Goal: Learn about a topic: Learn about a topic

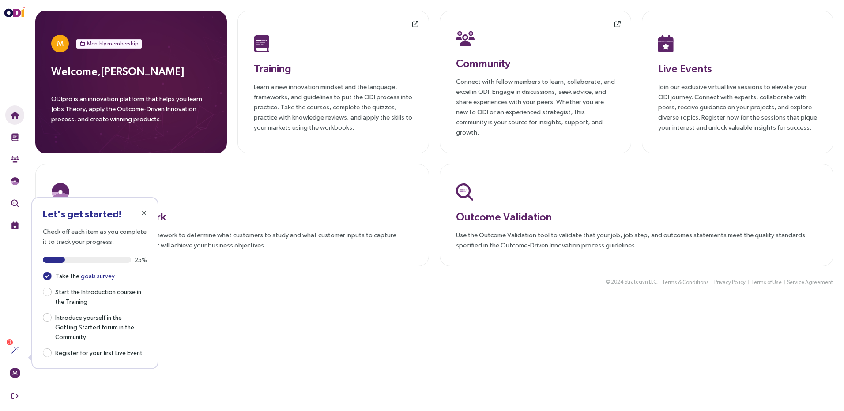
click at [483, 379] on main "M Monthly membership Welcome, [PERSON_NAME] ODIpro is an innovation platform th…" at bounding box center [434, 205] width 819 height 411
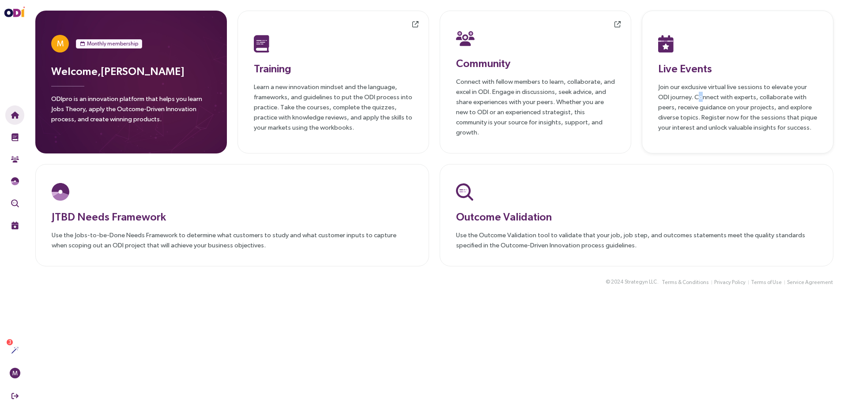
click at [689, 89] on p "Join our exclusive virtual live sessions to elevate your ODI journey. Connect w…" at bounding box center [737, 107] width 159 height 51
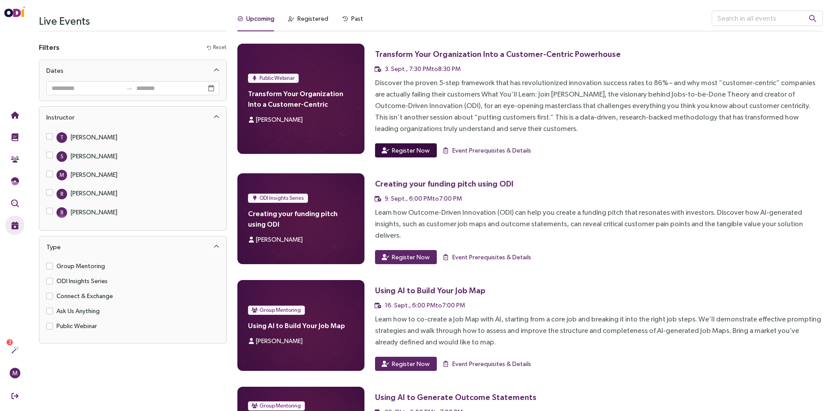
click at [391, 149] on button "Register Now" at bounding box center [406, 150] width 62 height 14
click at [479, 151] on span "Event Prerequisites & Details" at bounding box center [479, 151] width 79 height 10
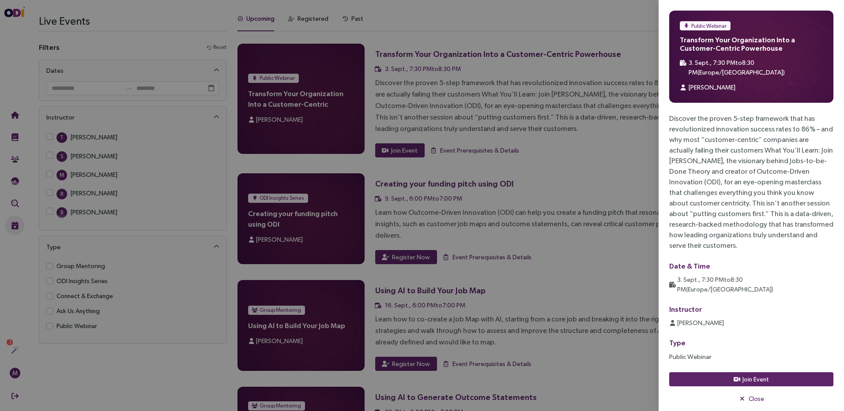
click at [599, 188] on div at bounding box center [422, 205] width 844 height 411
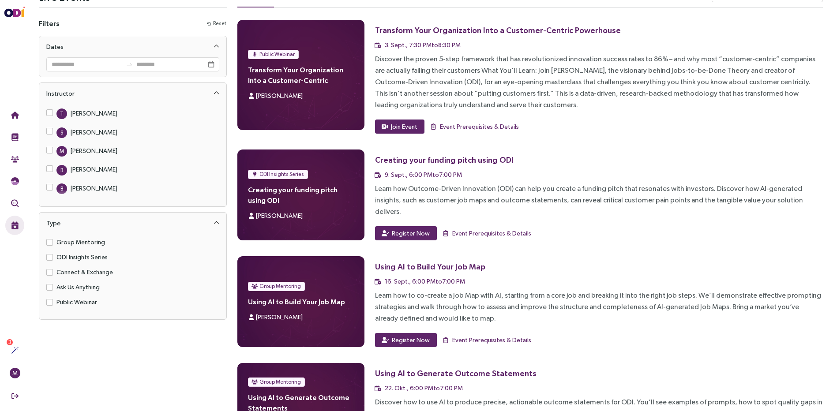
scroll to position [44, 0]
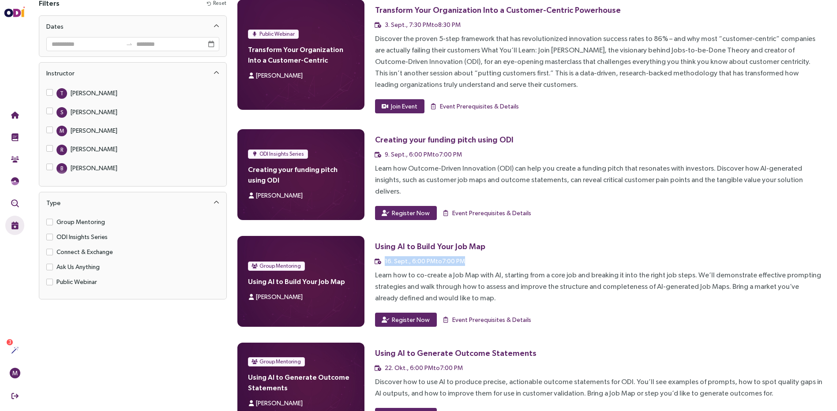
drag, startPoint x: 387, startPoint y: 251, endPoint x: 493, endPoint y: 252, distance: 106.0
click at [493, 256] on div "16. Sept., 6:00 PM to 7:00 PM" at bounding box center [599, 261] width 448 height 10
drag, startPoint x: 493, startPoint y: 252, endPoint x: 603, endPoint y: 288, distance: 116.1
click at [603, 288] on div "Learn how to co-create a Job Map with AI, starting from a core job and breaking…" at bounding box center [599, 287] width 448 height 34
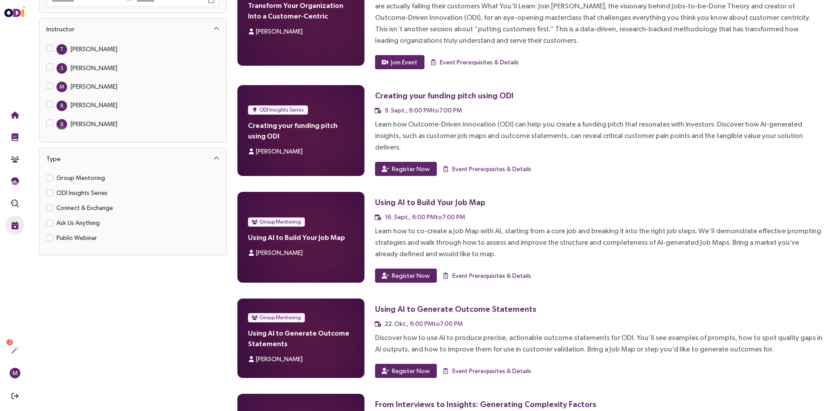
click at [490, 242] on div "Learn how to co-create a Job Map with AI, starting from a core job and breaking…" at bounding box center [599, 243] width 448 height 34
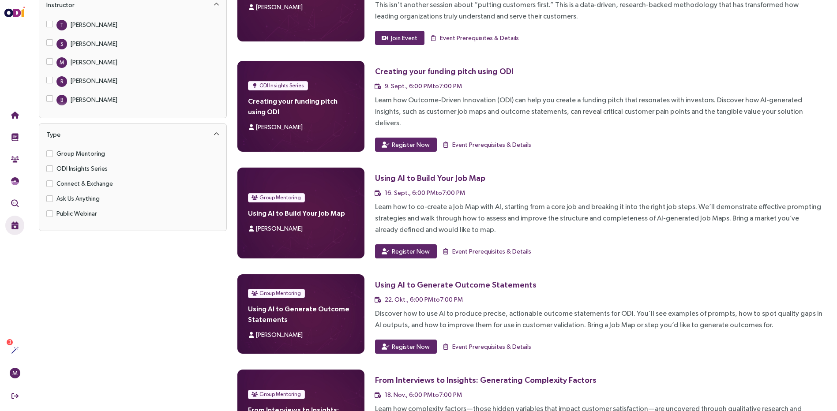
scroll to position [132, 0]
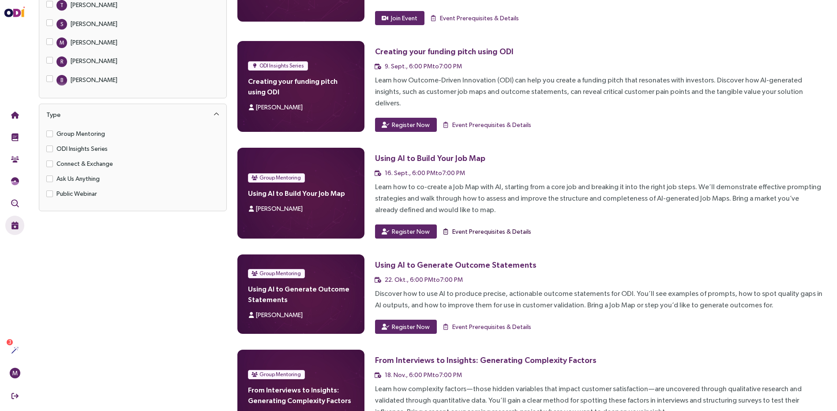
click at [501, 227] on span "Event Prerequisites & Details" at bounding box center [491, 232] width 79 height 10
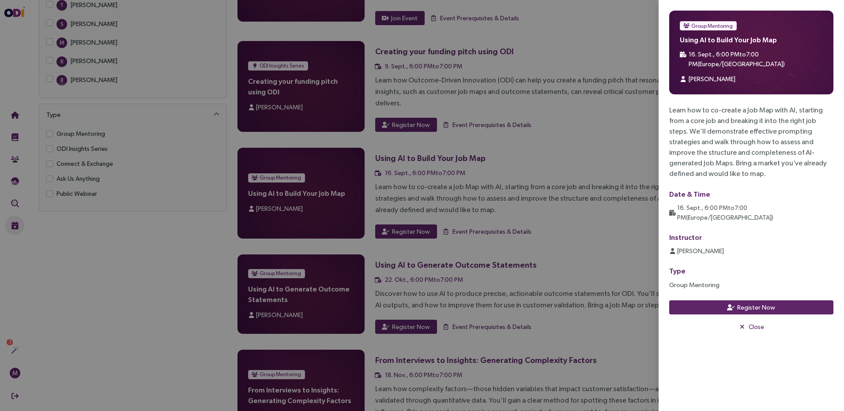
click at [513, 215] on div at bounding box center [422, 205] width 844 height 411
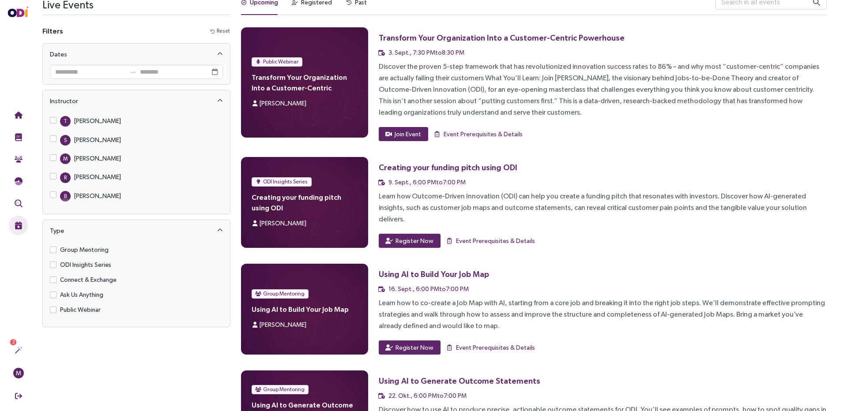
scroll to position [0, 0]
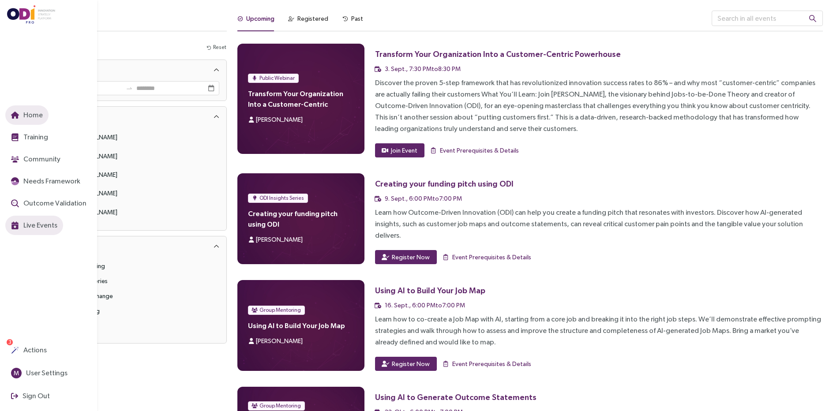
click at [38, 117] on span "Home" at bounding box center [32, 114] width 21 height 11
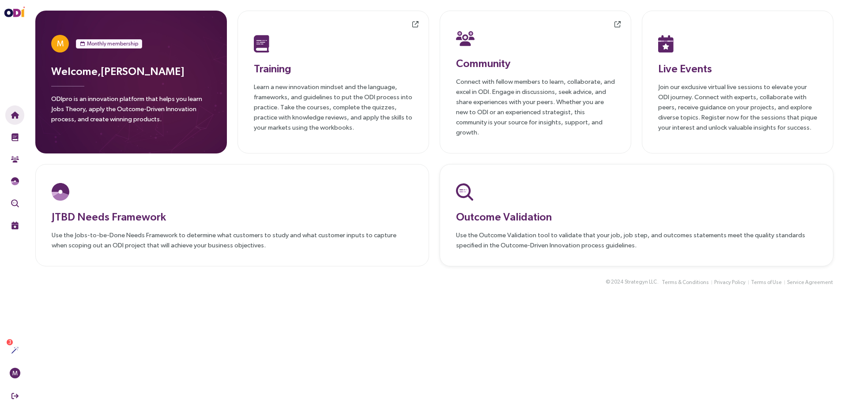
click at [483, 238] on p "Use the Outcome Validation tool to validate that your job, job step, and outcom…" at bounding box center [636, 240] width 361 height 20
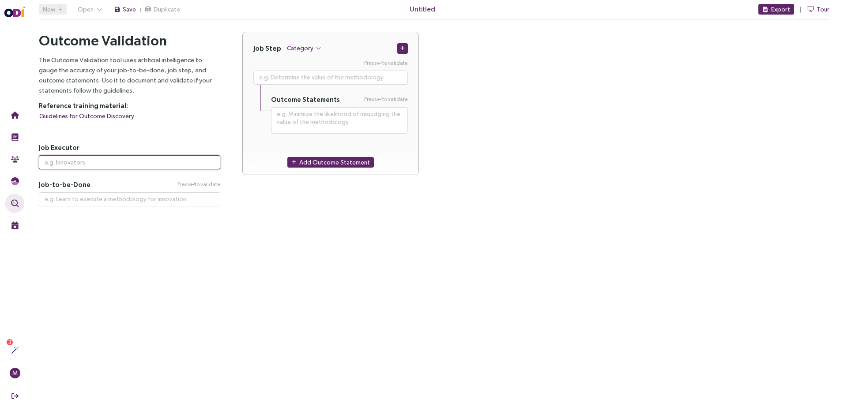
click at [85, 156] on input "text" at bounding box center [129, 162] width 181 height 14
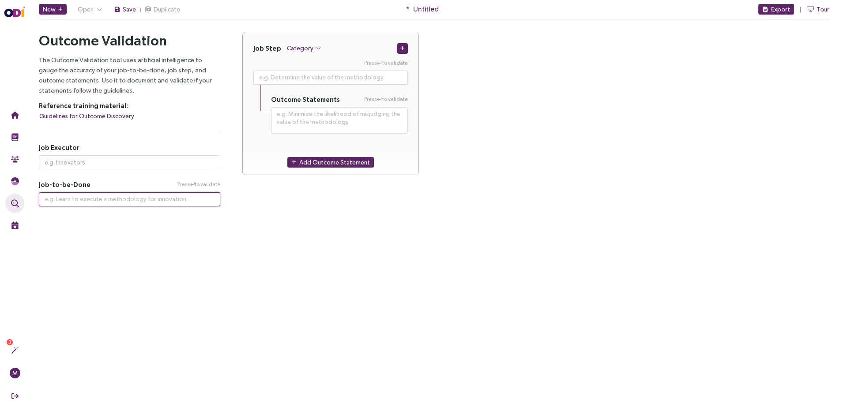
click at [166, 198] on textarea at bounding box center [129, 199] width 181 height 14
click at [195, 182] on span "Press to validate" at bounding box center [198, 185] width 43 height 8
click at [185, 171] on div "Outcome Validation The Outcome Validation tool uses artificial intelligence to …" at bounding box center [129, 119] width 181 height 175
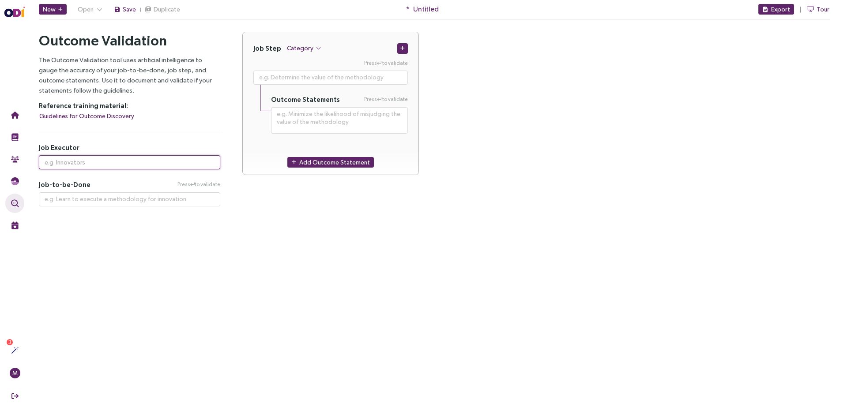
click at [179, 166] on input "text" at bounding box center [129, 162] width 181 height 14
type input "innovator"
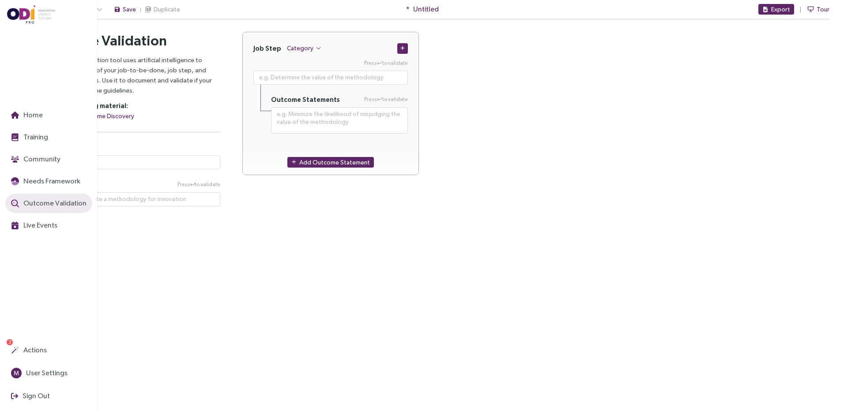
click at [21, 12] on img at bounding box center [31, 14] width 49 height 19
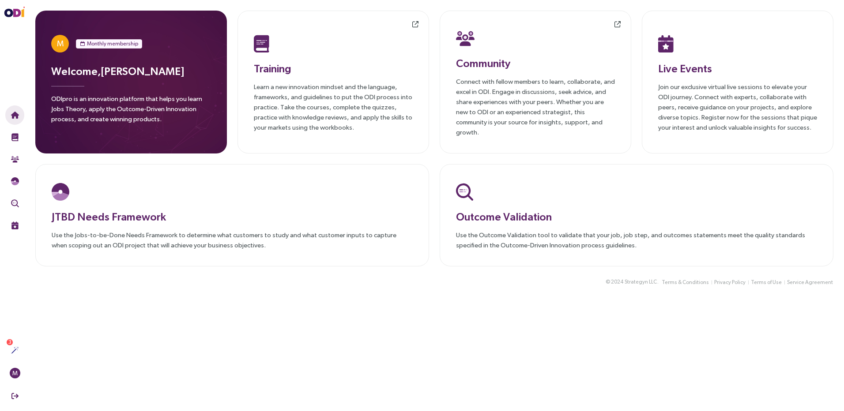
drag, startPoint x: 448, startPoint y: 348, endPoint x: 483, endPoint y: 311, distance: 51.5
click at [448, 348] on main "M Monthly membership Welcome, [PERSON_NAME] ODIpro is an innovation platform th…" at bounding box center [434, 205] width 819 height 411
click at [499, 86] on p "Connect with fellow members to learn, collaborate, and excel in ODI. Engage in …" at bounding box center [535, 106] width 159 height 61
click at [373, 99] on p "Learn a new innovation mindset and the language, frameworks, and guidelines to …" at bounding box center [333, 107] width 159 height 51
click at [442, 296] on main "M Monthly membership Welcome, [PERSON_NAME] ODIpro is an innovation platform th…" at bounding box center [434, 205] width 819 height 411
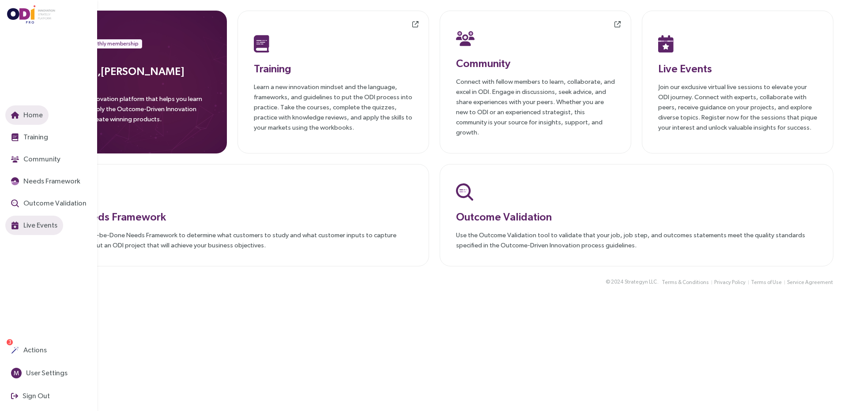
click at [51, 225] on span "Live Events" at bounding box center [40, 225] width 36 height 11
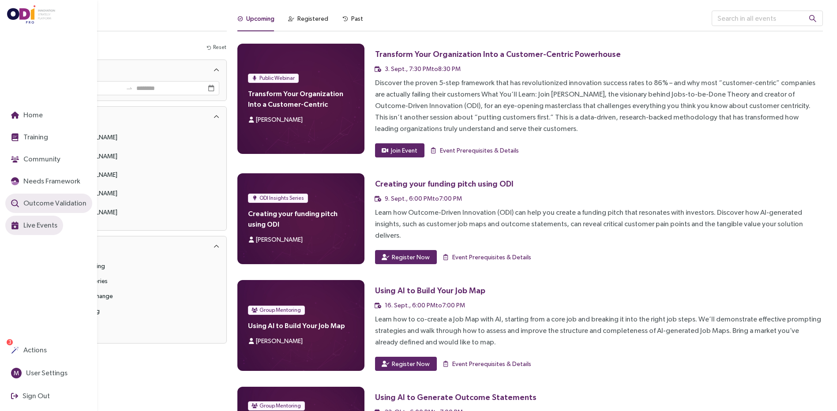
click at [49, 204] on span "Outcome Validation" at bounding box center [54, 203] width 65 height 11
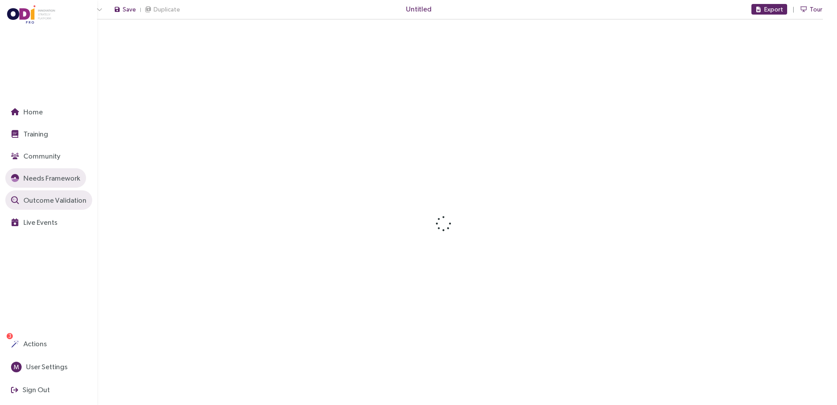
type textarea "**********"
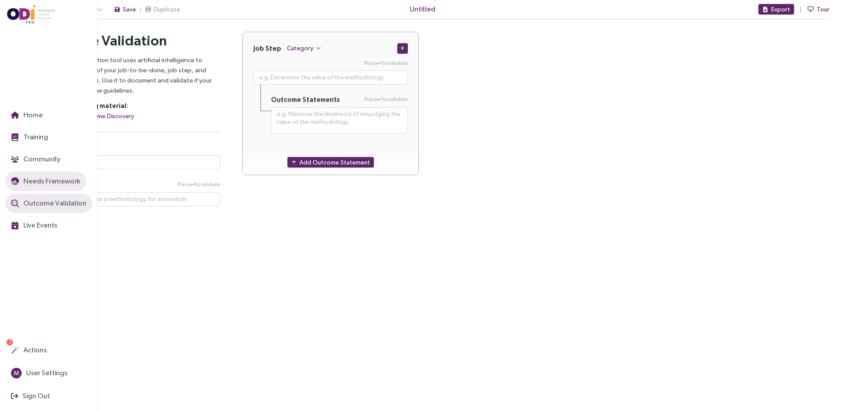
click at [50, 182] on span "Needs Framework" at bounding box center [51, 181] width 59 height 11
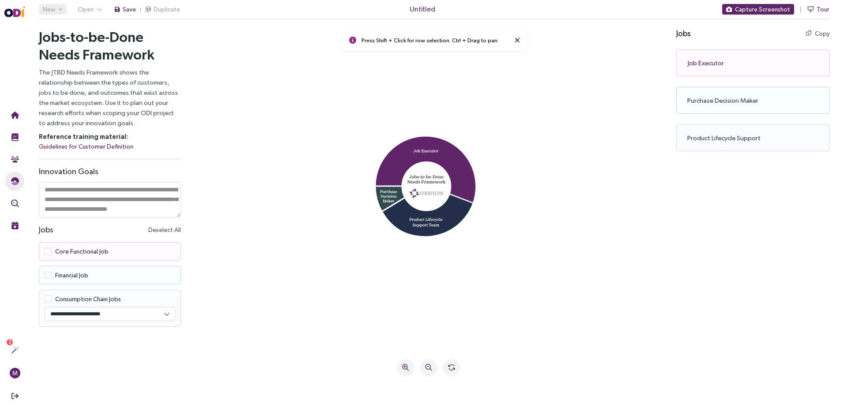
scroll to position [9, 0]
click at [437, 221] on icon at bounding box center [427, 211] width 90 height 50
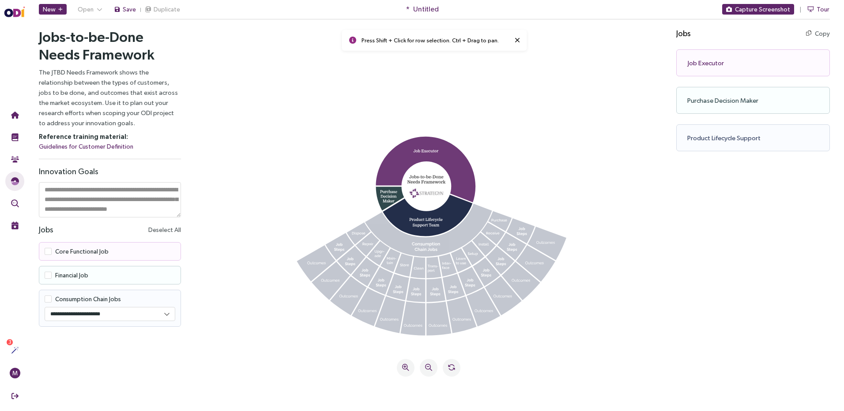
click at [435, 147] on icon at bounding box center [426, 170] width 100 height 67
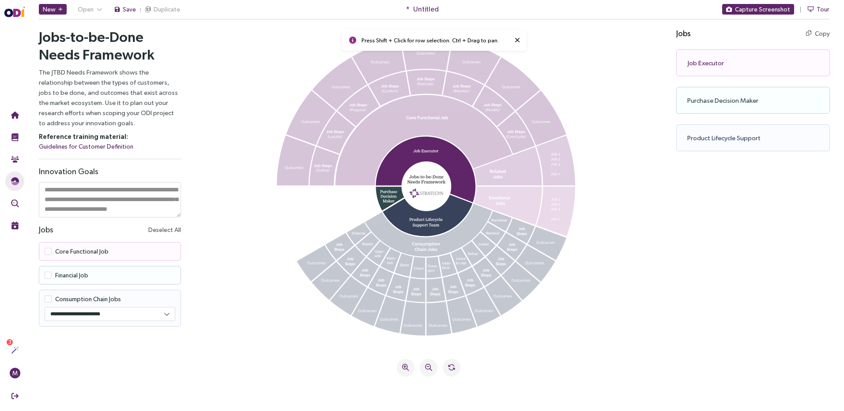
click at [432, 215] on icon at bounding box center [427, 211] width 90 height 50
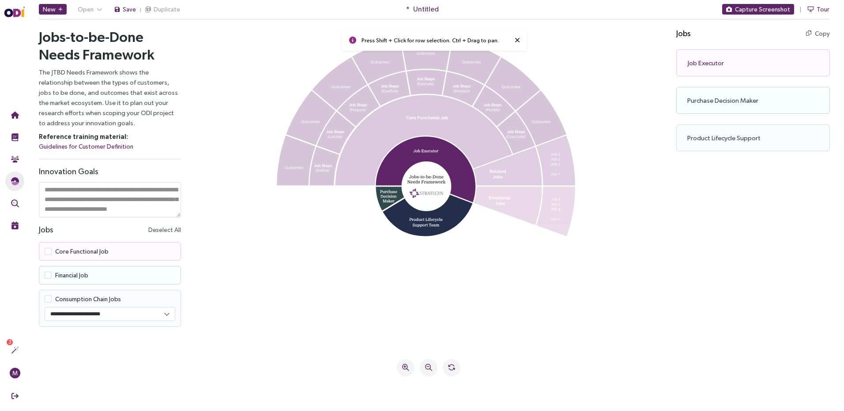
click at [427, 123] on icon at bounding box center [424, 140] width 177 height 90
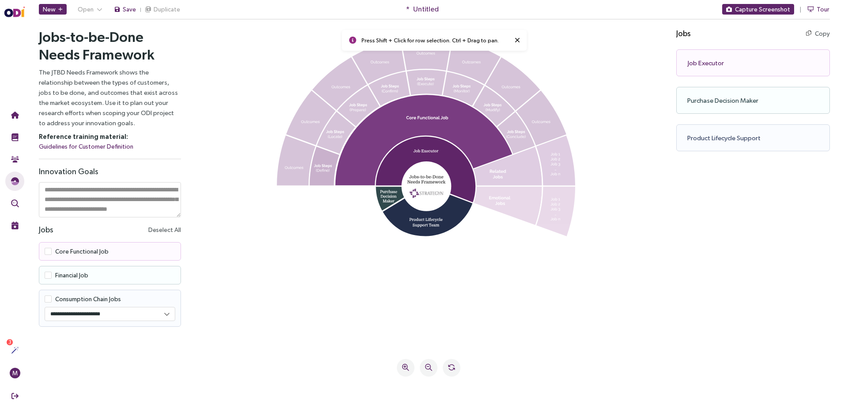
click at [316, 174] on icon at bounding box center [324, 166] width 30 height 39
click at [294, 171] on icon at bounding box center [296, 161] width 39 height 50
click at [237, 173] on icon at bounding box center [429, 189] width 452 height 305
click at [501, 175] on icon at bounding box center [507, 166] width 69 height 38
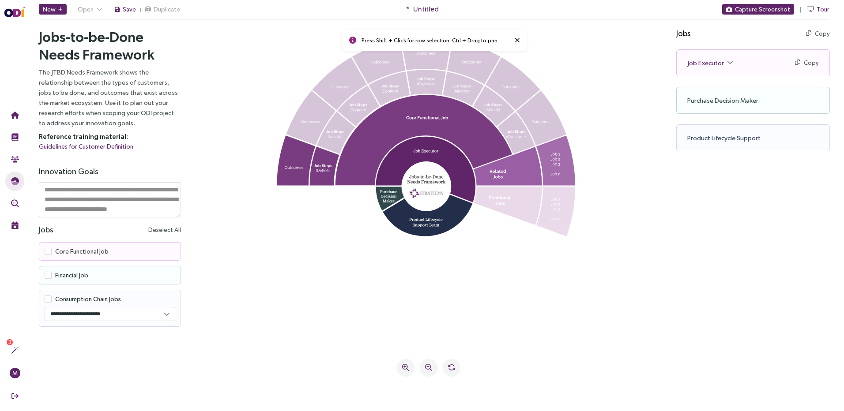
click at [560, 173] on icon at bounding box center [555, 161] width 39 height 50
click at [625, 160] on icon at bounding box center [429, 189] width 452 height 305
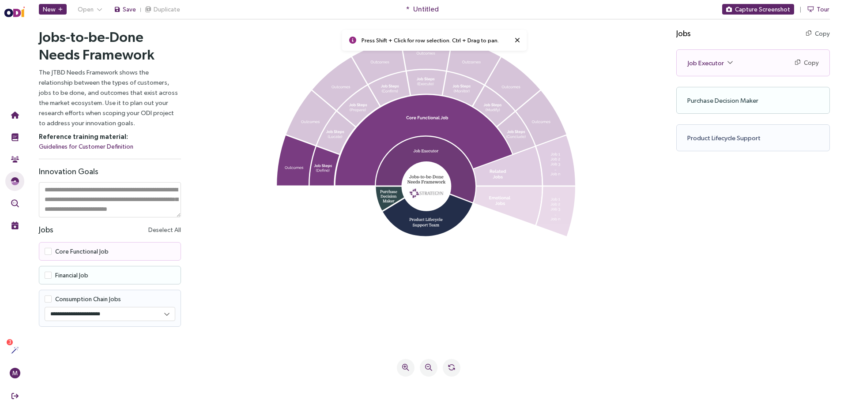
click at [426, 159] on icon at bounding box center [426, 170] width 100 height 67
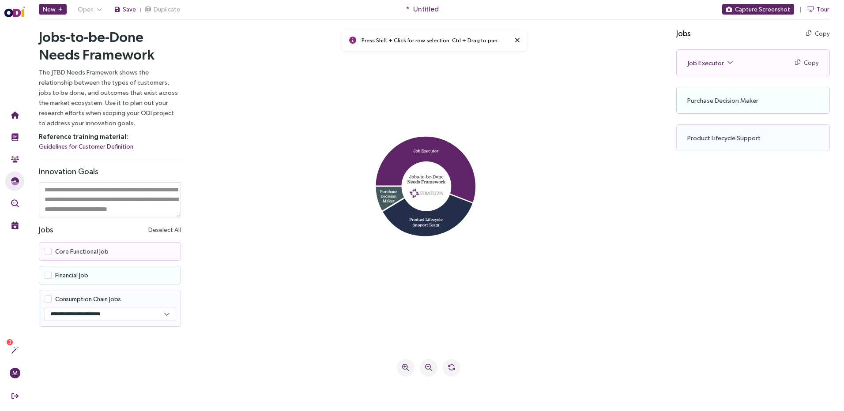
click at [387, 198] on icon at bounding box center [401, 196] width 50 height 29
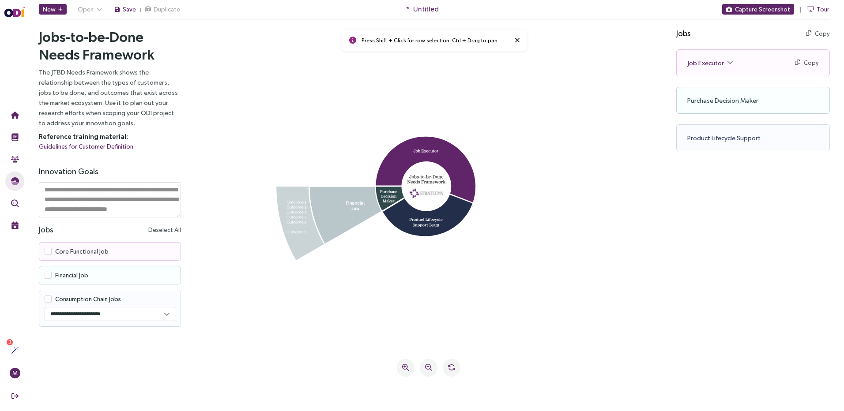
drag, startPoint x: 345, startPoint y: 210, endPoint x: 332, endPoint y: 213, distance: 12.9
click at [344, 210] on icon at bounding box center [345, 215] width 73 height 57
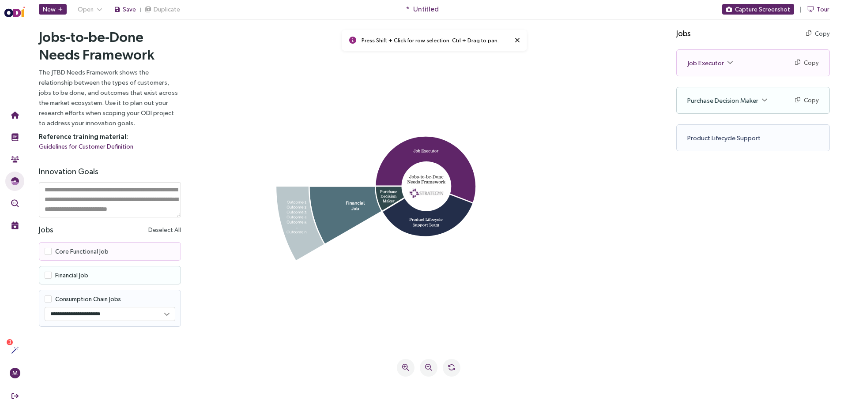
click at [311, 219] on icon at bounding box center [300, 224] width 48 height 74
click at [391, 192] on icon at bounding box center [401, 196] width 50 height 29
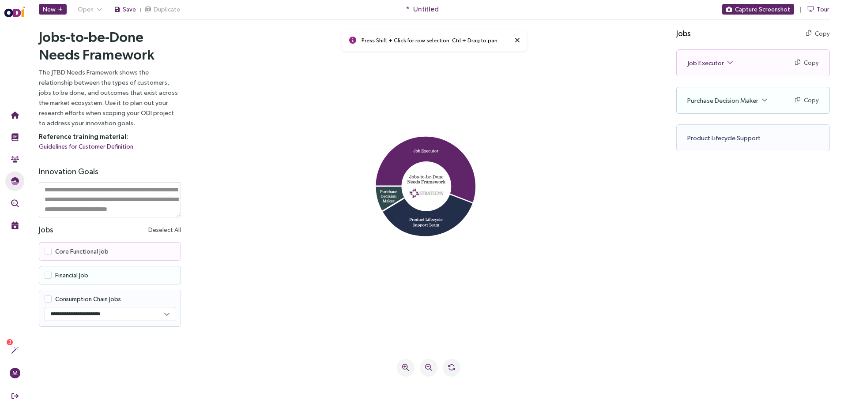
click at [238, 163] on icon at bounding box center [429, 189] width 452 height 305
click at [433, 134] on icon at bounding box center [429, 189] width 452 height 305
click at [431, 151] on icon at bounding box center [426, 151] width 25 height 3
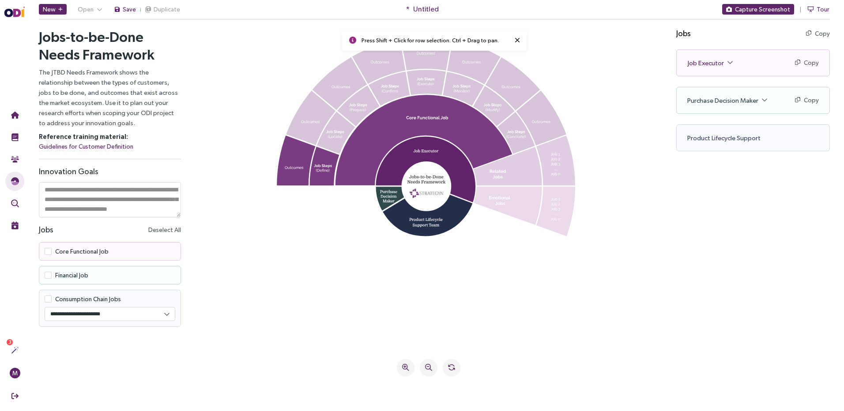
click at [48, 275] on span at bounding box center [48, 275] width 7 height 7
click at [317, 131] on icon at bounding box center [429, 189] width 452 height 305
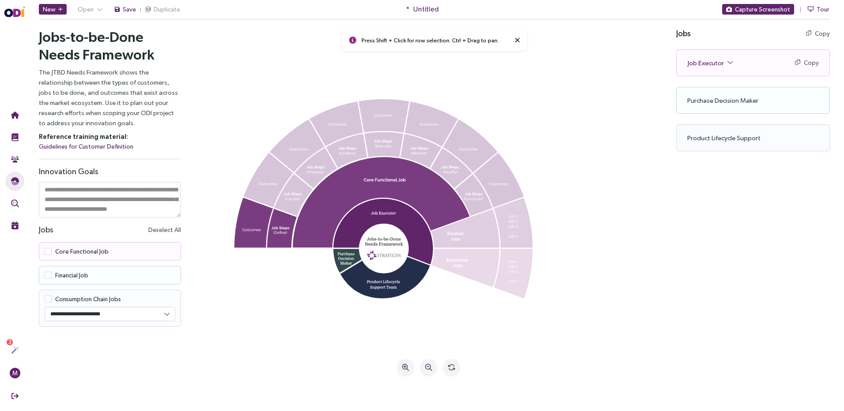
drag, startPoint x: 339, startPoint y: 130, endPoint x: 276, endPoint y: 191, distance: 87.7
click at [276, 191] on icon at bounding box center [429, 189] width 452 height 305
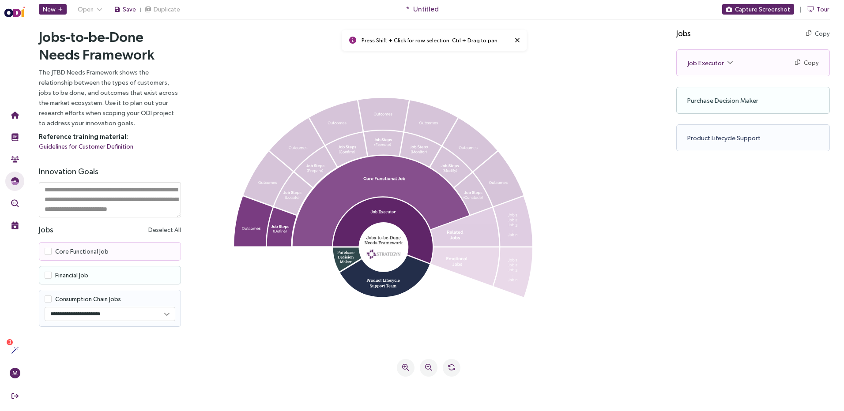
drag, startPoint x: 337, startPoint y: 172, endPoint x: 415, endPoint y: 200, distance: 82.5
click at [416, 201] on icon at bounding box center [381, 201] width 177 height 90
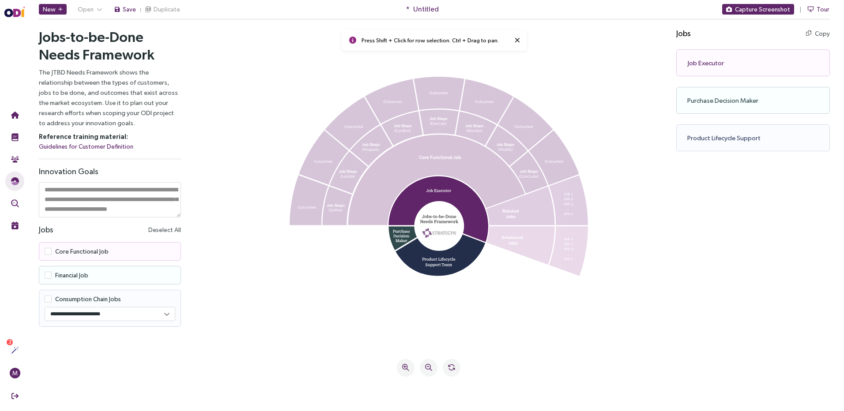
drag, startPoint x: 346, startPoint y: 180, endPoint x: 427, endPoint y: 157, distance: 84.0
click at [427, 157] on icon at bounding box center [429, 189] width 452 height 305
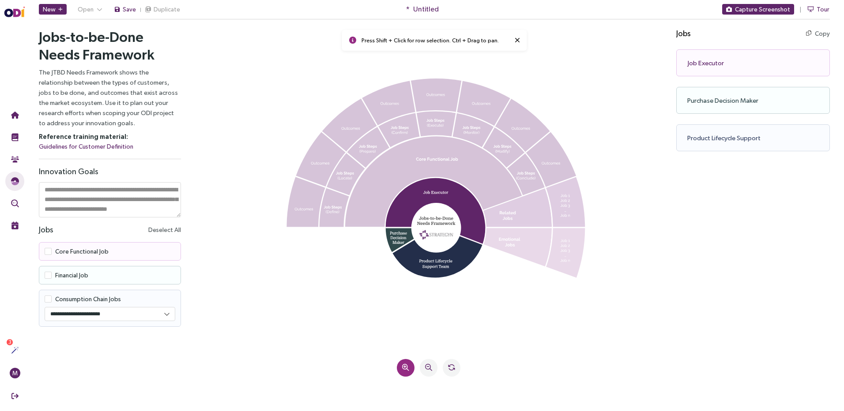
click at [403, 365] on icon at bounding box center [405, 367] width 7 height 7
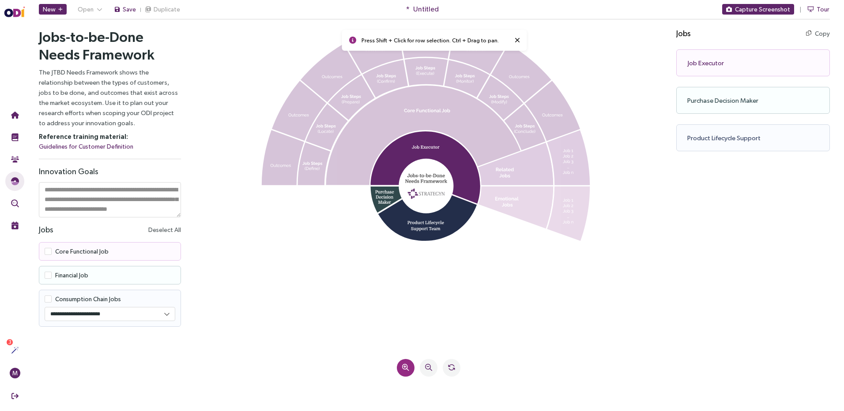
click at [408, 367] on icon at bounding box center [405, 367] width 7 height 7
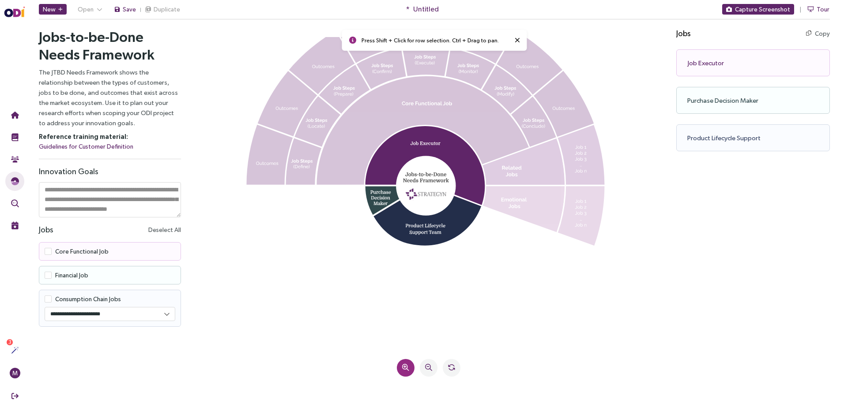
click at [410, 368] on button at bounding box center [406, 368] width 18 height 18
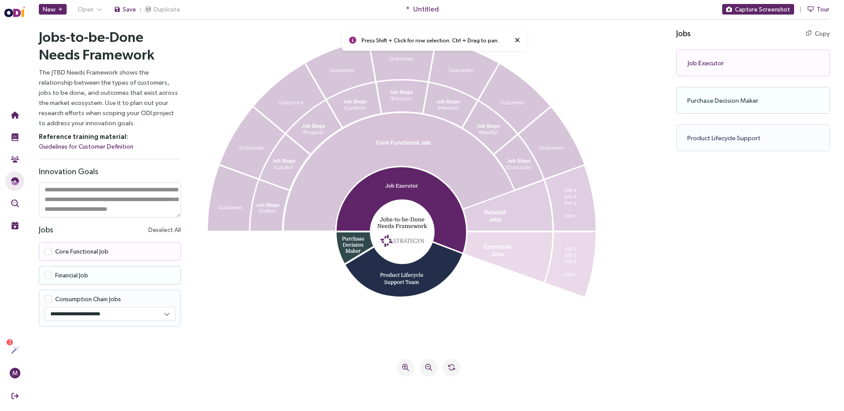
drag, startPoint x: 453, startPoint y: 125, endPoint x: 418, endPoint y: 171, distance: 58.0
click at [418, 171] on icon at bounding box center [429, 189] width 452 height 305
click at [253, 215] on icon at bounding box center [269, 206] width 38 height 50
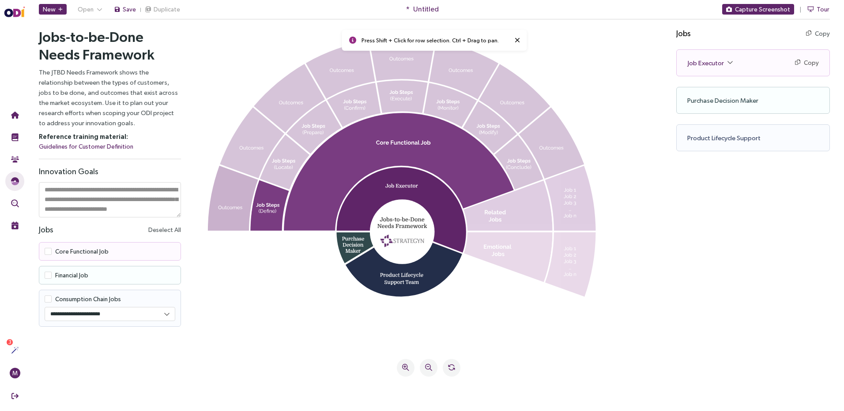
click at [227, 200] on icon at bounding box center [233, 198] width 51 height 65
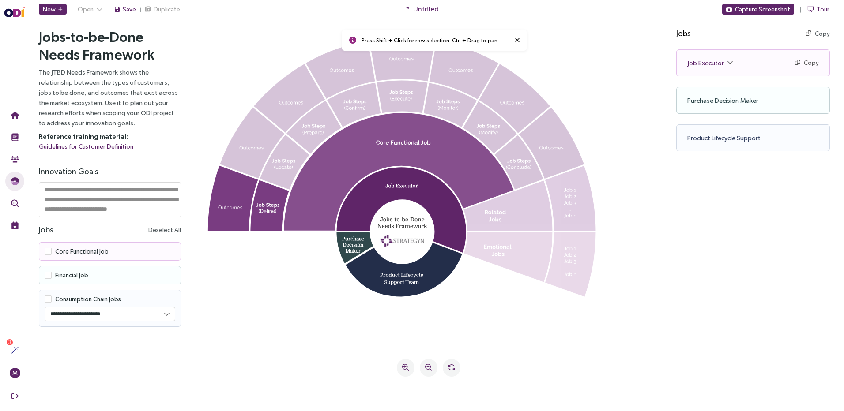
click at [328, 208] on icon at bounding box center [399, 171] width 230 height 117
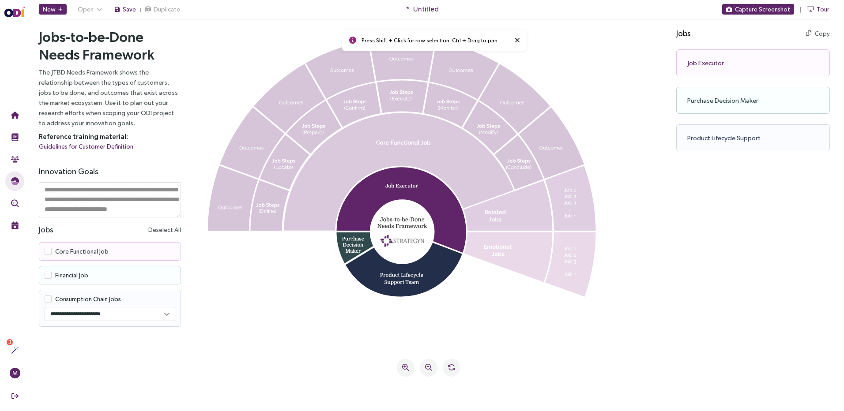
click at [329, 208] on icon at bounding box center [399, 171] width 230 height 117
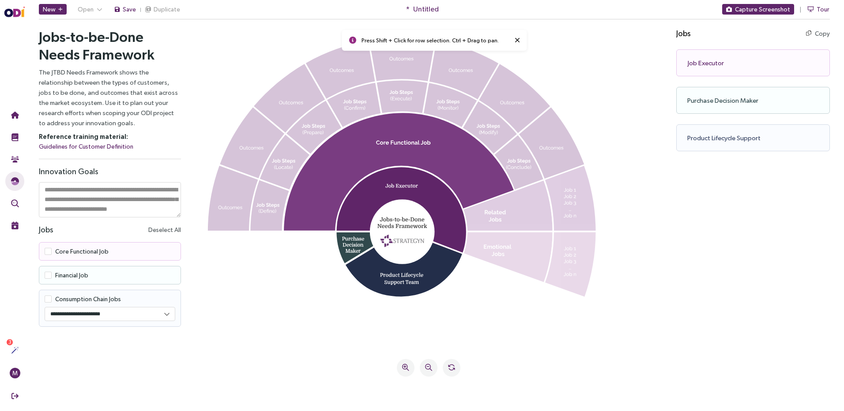
click at [722, 64] on div "Job Executor Copy Copy as text" at bounding box center [753, 62] width 154 height 27
click at [264, 206] on icon at bounding box center [269, 206] width 38 height 50
click at [239, 204] on icon at bounding box center [233, 198] width 51 height 65
